Goal: Information Seeking & Learning: Learn about a topic

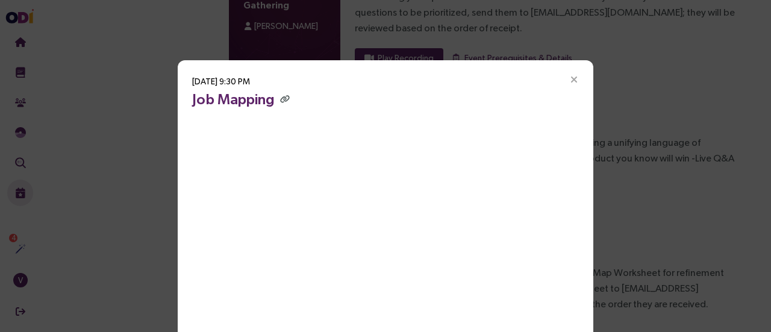
scroll to position [34, 0]
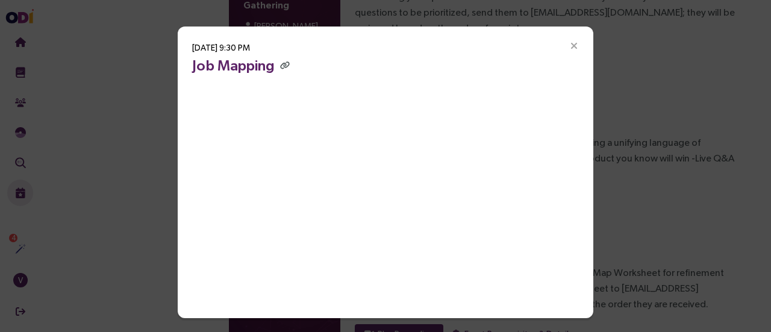
click at [467, 60] on h3 "Job Mapping" at bounding box center [385, 65] width 387 height 22
click at [484, 45] on div "May 21, 2024, 9:30 PM Job Mapping" at bounding box center [386, 171] width 416 height 291
click at [378, 41] on div "May 21, 2024, 9:30 PM Job Mapping" at bounding box center [386, 171] width 416 height 291
click at [490, 42] on div "May 21, 2024, 9:30 PM Job Mapping" at bounding box center [386, 171] width 416 height 291
click at [410, 55] on h3 "Job Mapping" at bounding box center [385, 65] width 387 height 22
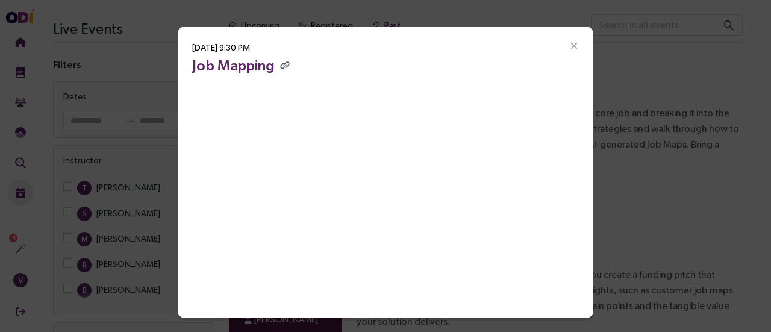
click at [352, 57] on h3 "Job Mapping" at bounding box center [385, 65] width 387 height 22
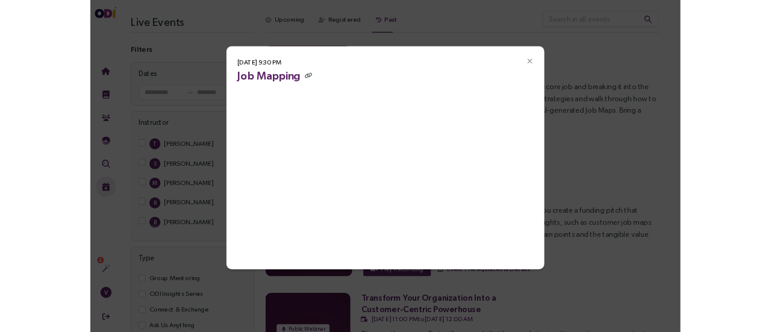
scroll to position [0, 0]
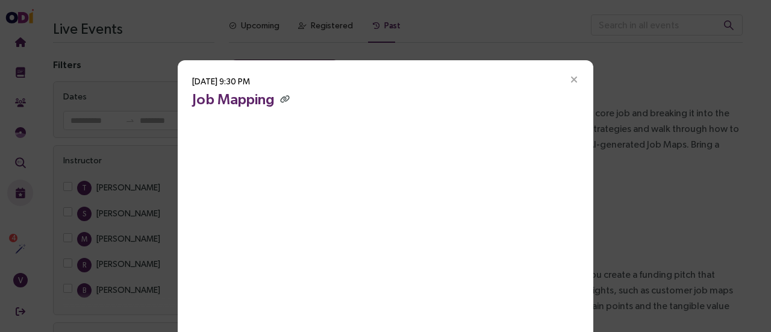
click at [413, 75] on div "May 21, 2024, 9:30 PM Job Mapping" at bounding box center [386, 205] width 416 height 291
click at [430, 74] on div "May 21, 2024, 9:30 PM Job Mapping" at bounding box center [386, 205] width 416 height 291
